Goal: Find specific page/section: Find specific page/section

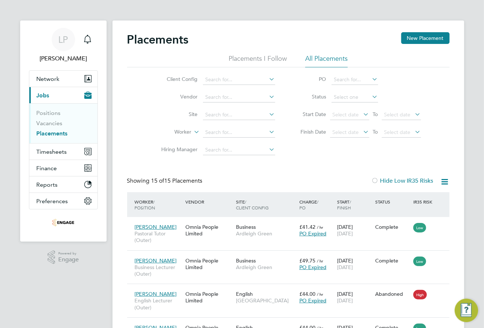
click at [319, 59] on li "All Placements" at bounding box center [326, 60] width 43 height 13
click at [65, 132] on link "Placements" at bounding box center [52, 133] width 31 height 7
click at [52, 78] on span "Network" at bounding box center [48, 79] width 23 height 7
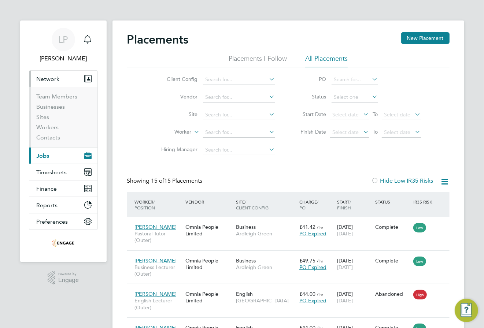
click at [50, 132] on li "Workers" at bounding box center [64, 129] width 55 height 10
click at [48, 127] on link "Workers" at bounding box center [48, 127] width 22 height 7
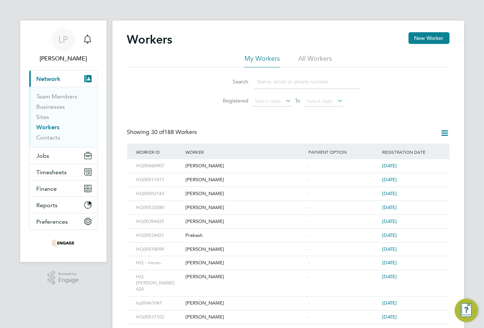
click at [318, 60] on li "All Workers" at bounding box center [315, 60] width 34 height 13
click at [285, 84] on input at bounding box center [307, 82] width 107 height 14
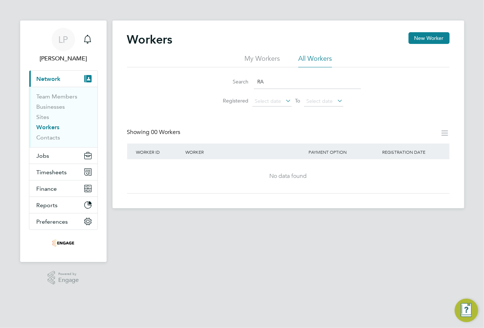
type input "R"
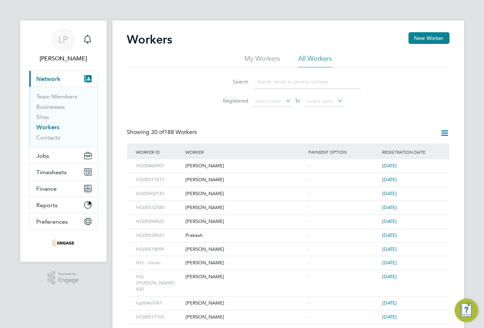
click at [312, 84] on input at bounding box center [307, 82] width 107 height 14
paste input "[PERSON_NAME]"
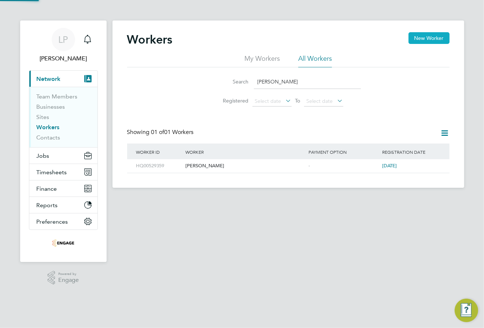
type input "[PERSON_NAME]"
click at [419, 42] on button "New Worker" at bounding box center [429, 38] width 41 height 12
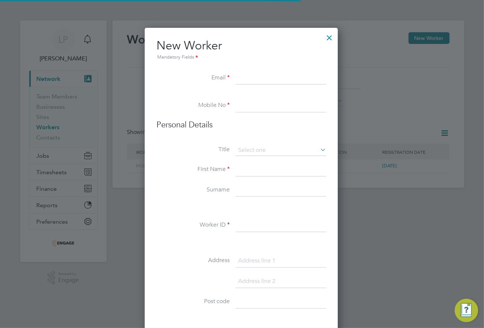
scroll to position [625, 195]
click at [332, 38] on div at bounding box center [329, 35] width 13 height 13
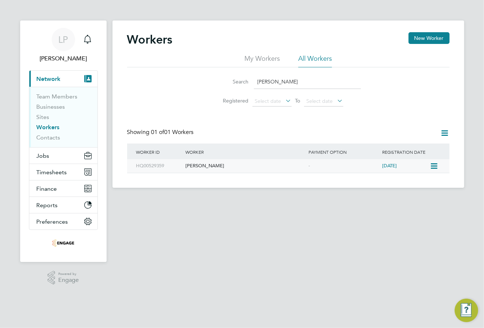
click at [207, 167] on div "[PERSON_NAME]" at bounding box center [245, 166] width 123 height 14
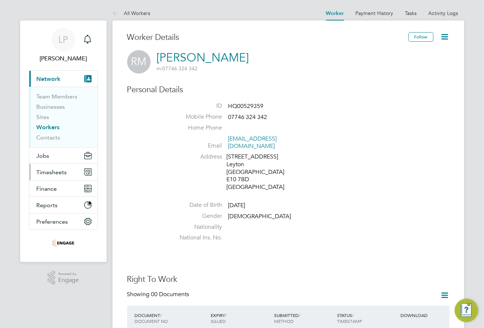
click at [66, 169] on button "Timesheets" at bounding box center [63, 172] width 68 height 16
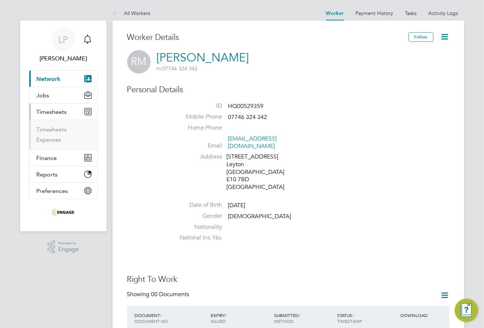
click at [54, 80] on span "Network" at bounding box center [49, 79] width 24 height 7
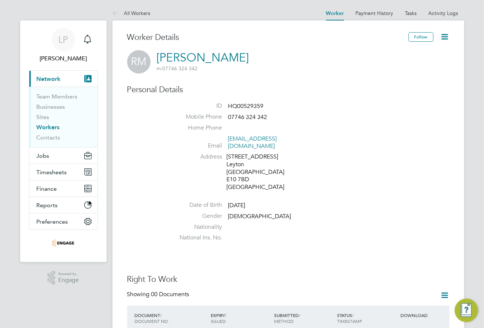
click at [55, 78] on span "Network" at bounding box center [49, 79] width 24 height 7
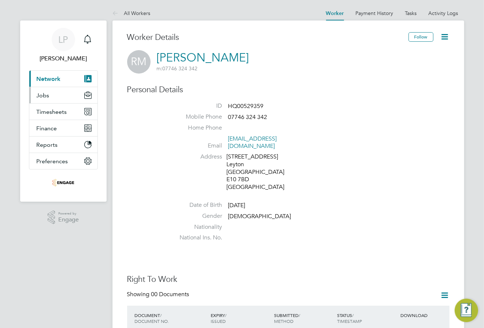
click at [59, 95] on button "Jobs" at bounding box center [63, 95] width 68 height 16
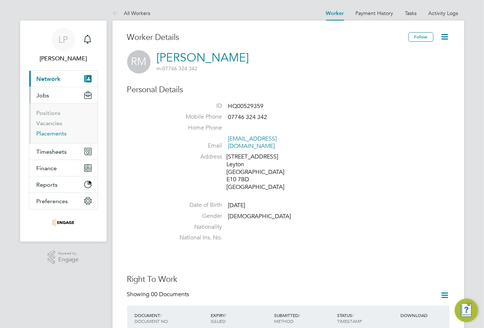
click at [52, 135] on link "Placements" at bounding box center [52, 133] width 30 height 7
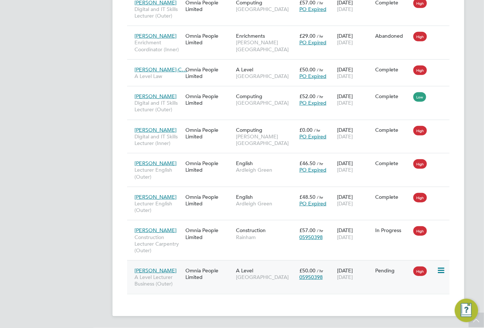
click at [184, 273] on div "Omnia People Limited" at bounding box center [209, 274] width 51 height 21
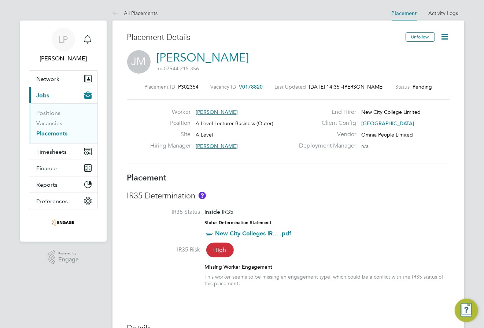
click at [56, 136] on link "Placements" at bounding box center [52, 133] width 31 height 7
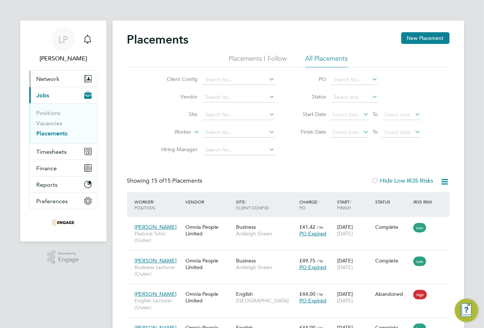
click at [47, 79] on span "Network" at bounding box center [48, 79] width 23 height 7
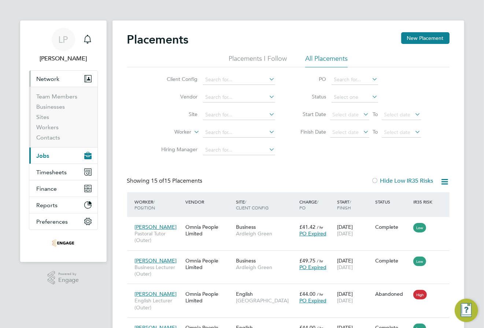
click at [48, 133] on li "Workers" at bounding box center [64, 129] width 55 height 10
click at [46, 129] on link "Workers" at bounding box center [48, 127] width 22 height 7
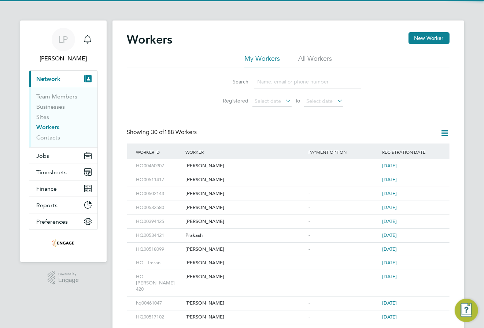
click at [306, 63] on li "All Workers" at bounding box center [315, 60] width 34 height 13
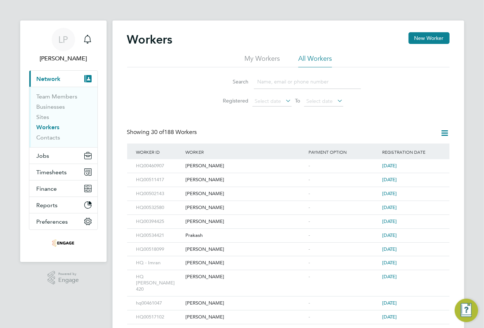
click at [295, 81] on input at bounding box center [307, 82] width 107 height 14
paste input "[PERSON_NAME]"
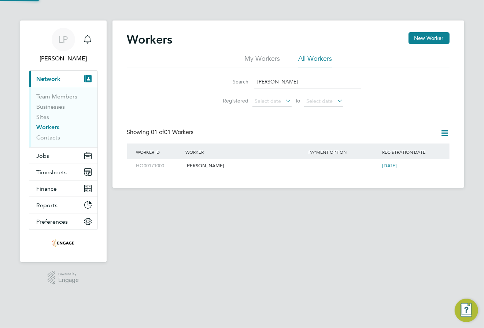
type input "[PERSON_NAME]"
click at [184, 165] on div "[PERSON_NAME]" at bounding box center [245, 166] width 123 height 14
click at [271, 224] on main "Workers New Worker My Workers All Workers Search Saji Karunakaran Registered Se…" at bounding box center [289, 147] width 352 height 294
